Goal: Task Accomplishment & Management: Manage account settings

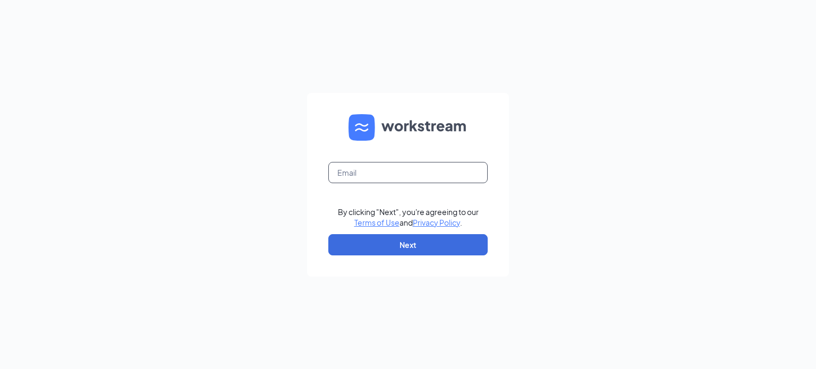
click at [412, 179] on input "text" at bounding box center [407, 172] width 159 height 21
type input "mollyd@fox-companies.com"
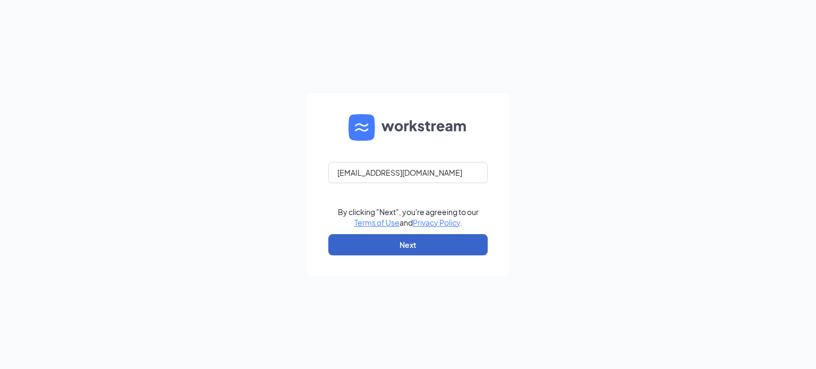
click at [460, 244] on button "Next" at bounding box center [407, 244] width 159 height 21
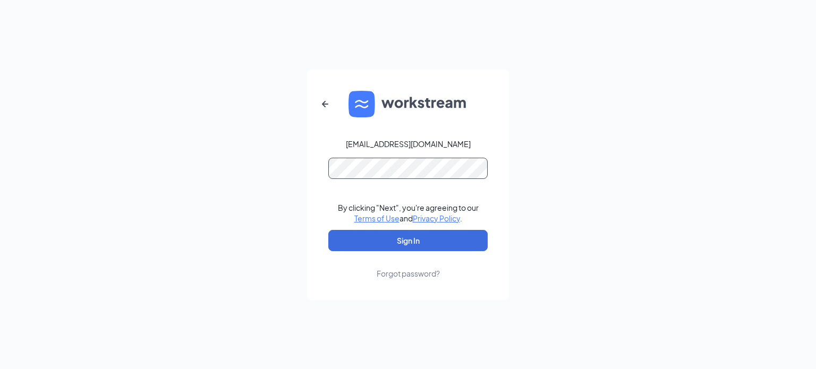
click at [328, 230] on button "Sign In" at bounding box center [407, 240] width 159 height 21
click at [445, 242] on button "Sign In" at bounding box center [407, 240] width 159 height 21
click at [393, 274] on div "Forgot password?" at bounding box center [408, 273] width 63 height 11
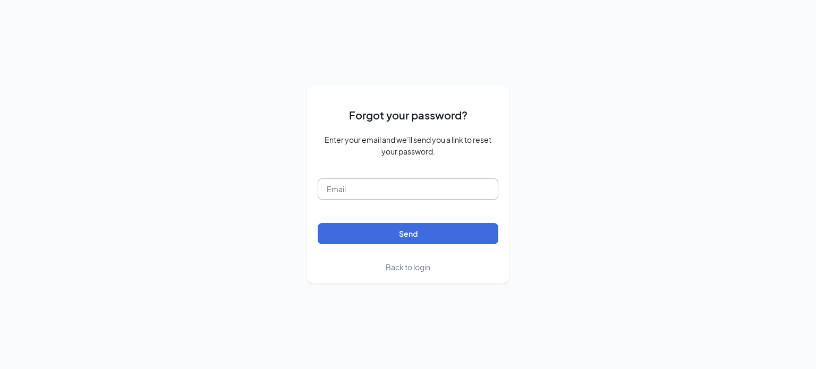
click at [442, 183] on input "text" at bounding box center [408, 189] width 181 height 21
type input "mollyd@fox-companies.com"
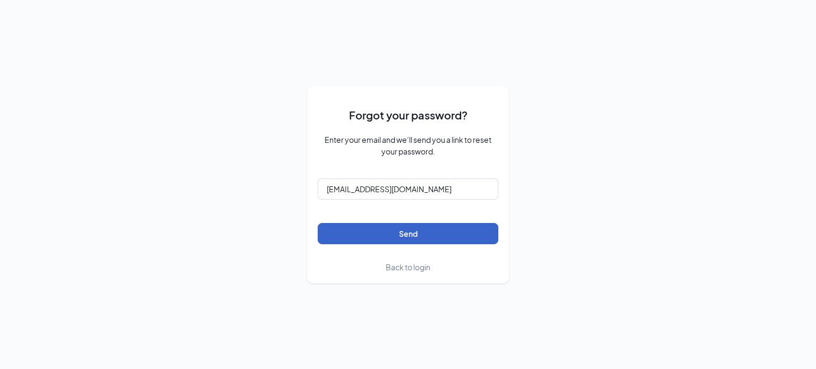
click at [445, 231] on button "Send" at bounding box center [408, 233] width 181 height 21
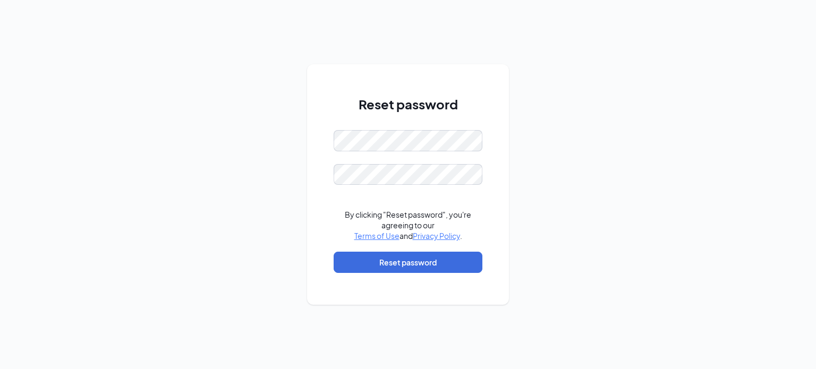
click at [580, 62] on div "Reset password By clicking "Reset password", you're agreeing to our Terms of Us…" at bounding box center [408, 184] width 816 height 369
click at [379, 264] on button "Reset password" at bounding box center [408, 262] width 149 height 21
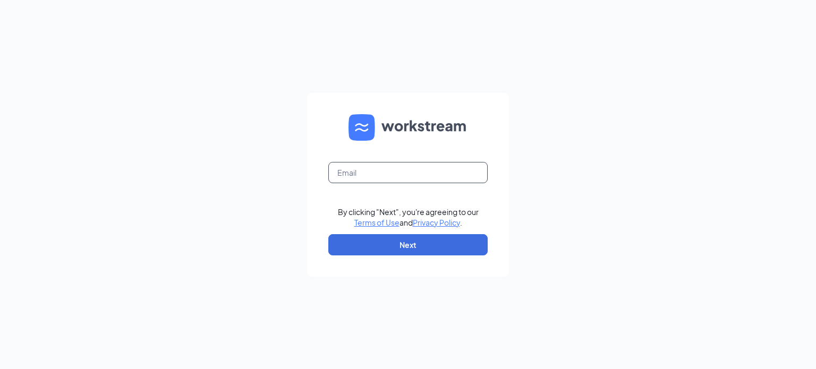
click at [465, 174] on input "text" at bounding box center [407, 172] width 159 height 21
click at [447, 159] on form "Email field is required By clicking "Next", you're agreeing to our Terms of Use…" at bounding box center [408, 185] width 202 height 184
click at [447, 169] on input "text" at bounding box center [407, 172] width 159 height 21
type input "mollyd@fox-companies.com"
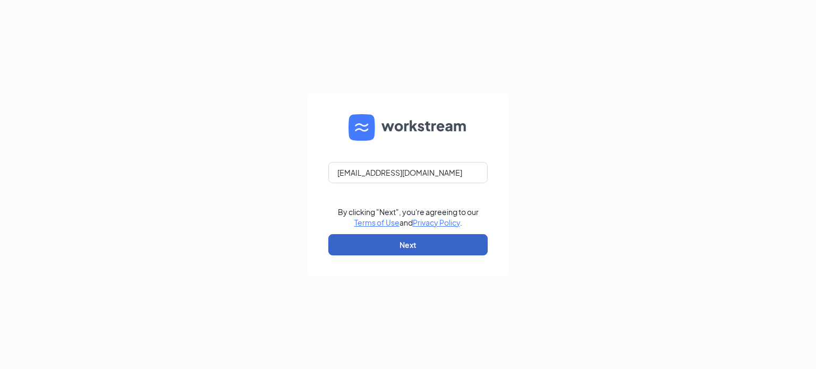
click at [438, 245] on button "Next" at bounding box center [407, 244] width 159 height 21
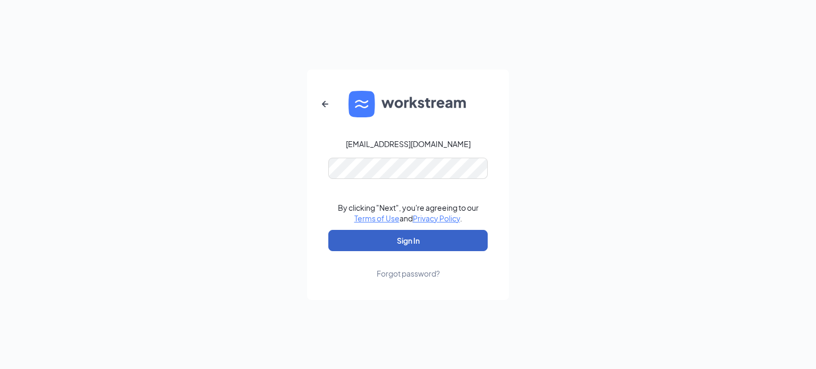
click at [437, 241] on button "Sign In" at bounding box center [407, 240] width 159 height 21
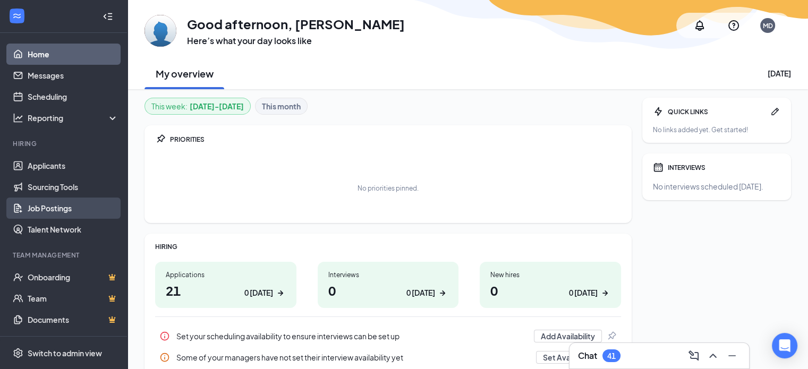
click at [71, 210] on link "Job Postings" at bounding box center [73, 208] width 91 height 21
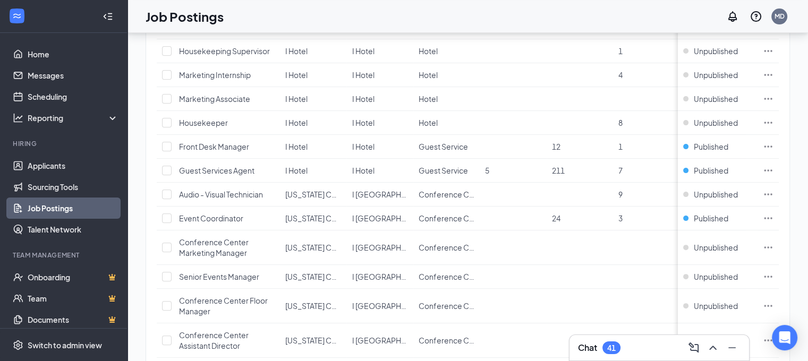
scroll to position [519, 0]
